Goal: Task Accomplishment & Management: Use online tool/utility

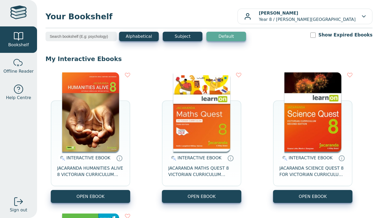
scroll to position [76, 0]
click at [107, 193] on button "OPEN EBOOK" at bounding box center [90, 196] width 79 height 13
